Goal: Use online tool/utility

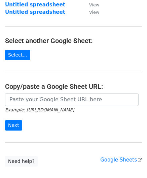
scroll to position [67, 0]
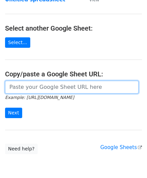
click at [23, 83] on input "url" at bounding box center [72, 87] width 134 height 13
paste input "[URL][DOMAIN_NAME]"
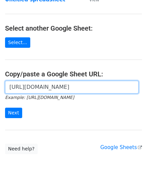
scroll to position [0, 153]
type input "[URL][DOMAIN_NAME]"
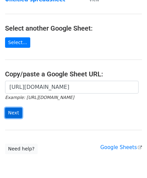
click at [13, 111] on input "Next" at bounding box center [13, 113] width 17 height 10
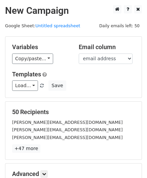
scroll to position [82, 0]
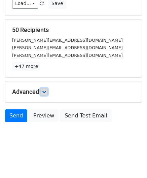
click at [42, 89] on link at bounding box center [43, 91] width 7 height 7
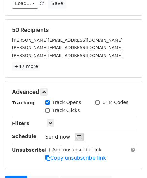
click at [75, 134] on div at bounding box center [79, 137] width 9 height 9
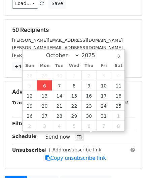
type input "[DATE] 12:00"
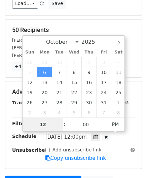
paste input "Hour"
type input "2"
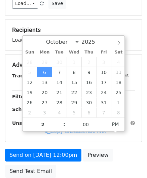
type input "[DATE] 14:00"
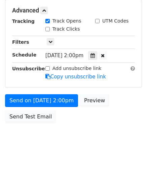
scroll to position [164, 0]
